Goal: Transaction & Acquisition: Purchase product/service

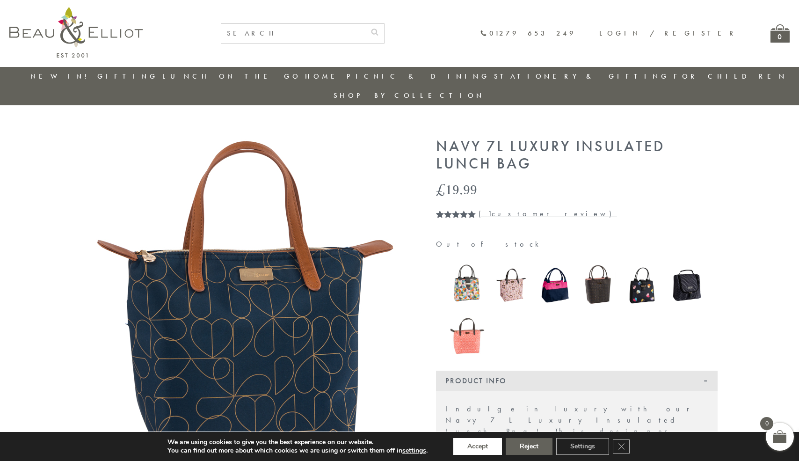
click at [478, 446] on button "Accept" at bounding box center [478, 446] width 49 height 17
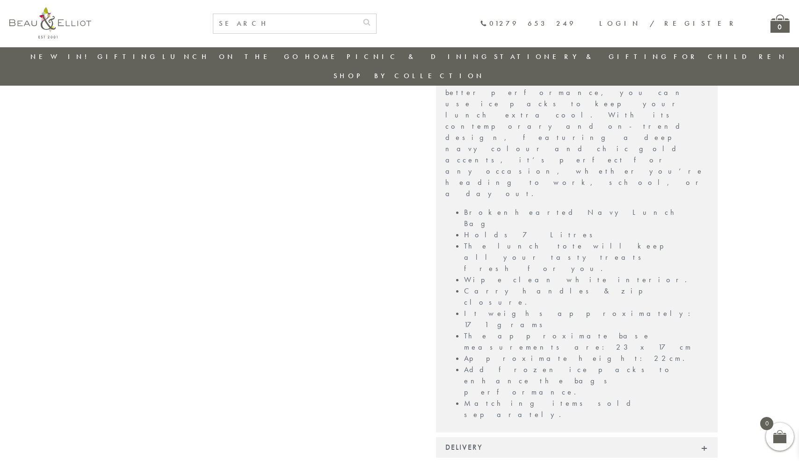
scroll to position [619, 0]
